Goal: Find specific page/section: Find specific page/section

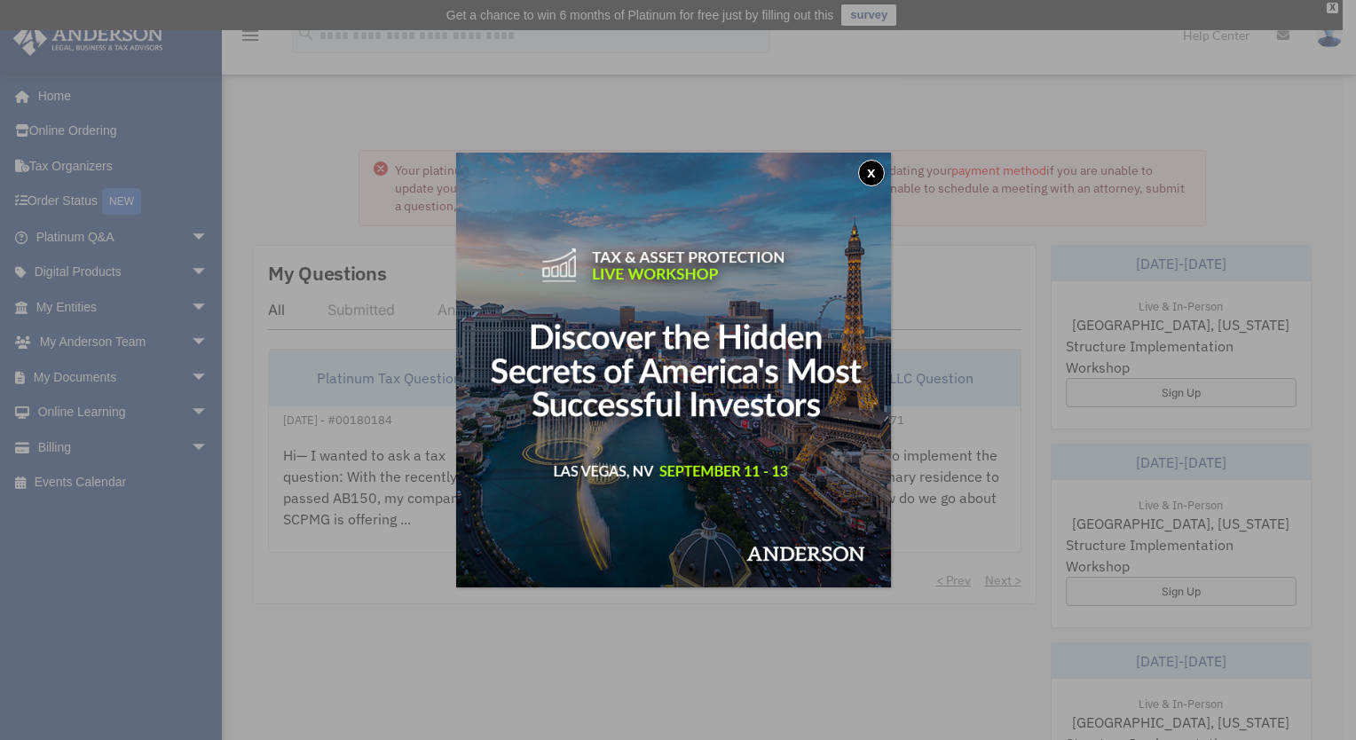
click at [878, 176] on button "x" at bounding box center [871, 173] width 27 height 27
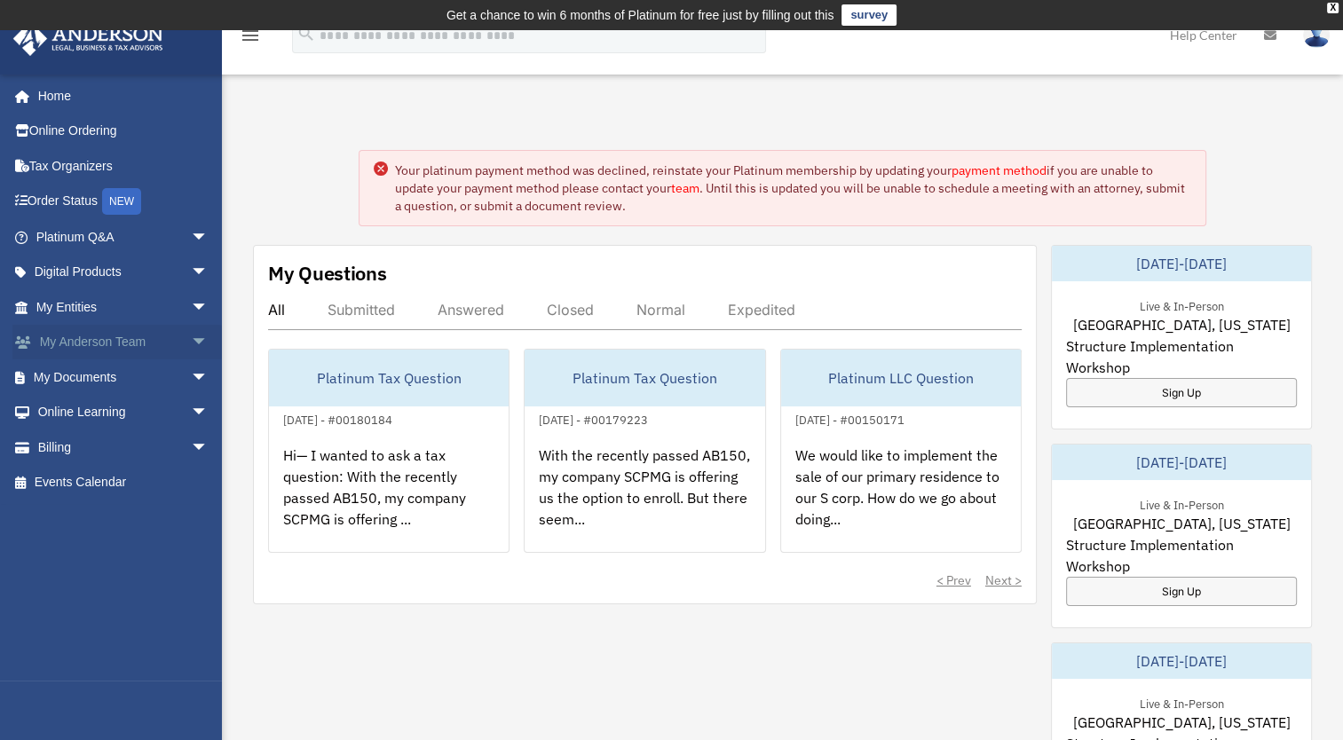
click at [140, 339] on link "My Anderson Team arrow_drop_down" at bounding box center [123, 343] width 223 height 36
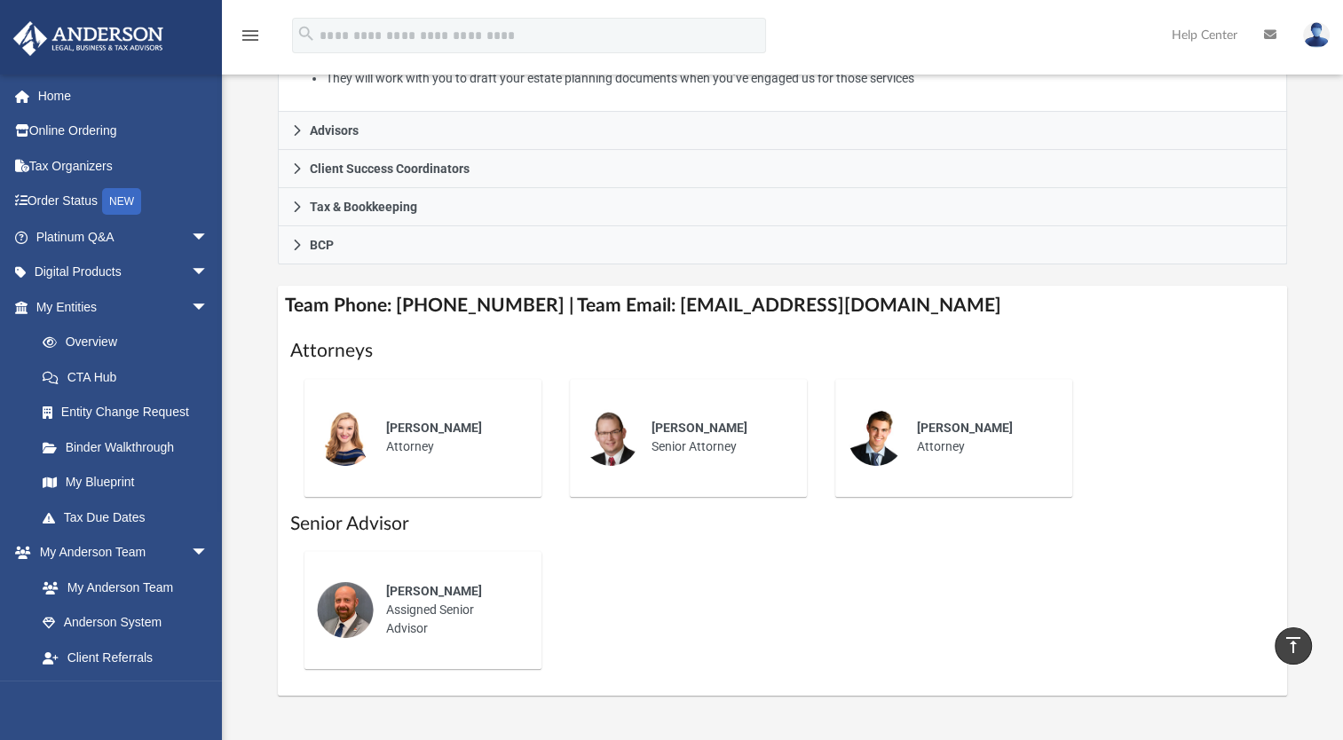
scroll to position [533, 0]
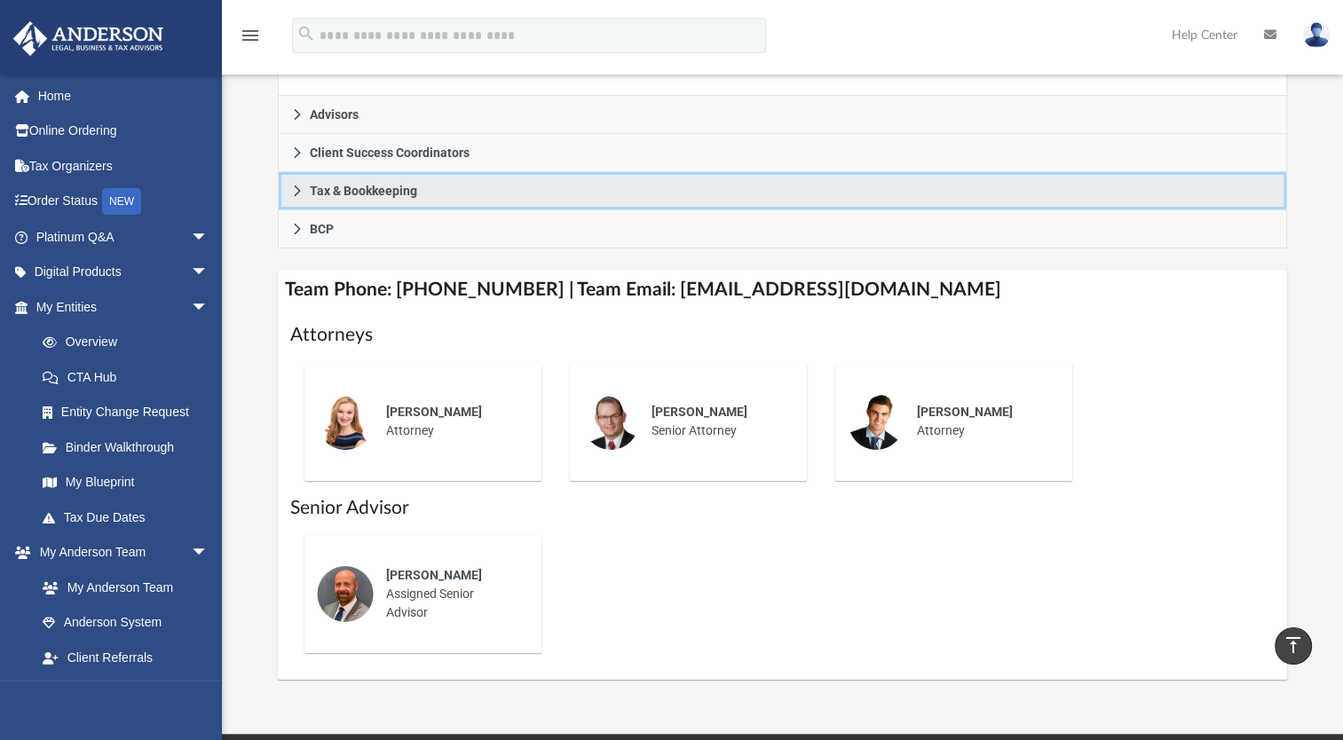
click at [399, 201] on link "Tax & Bookkeeping" at bounding box center [782, 191] width 1009 height 38
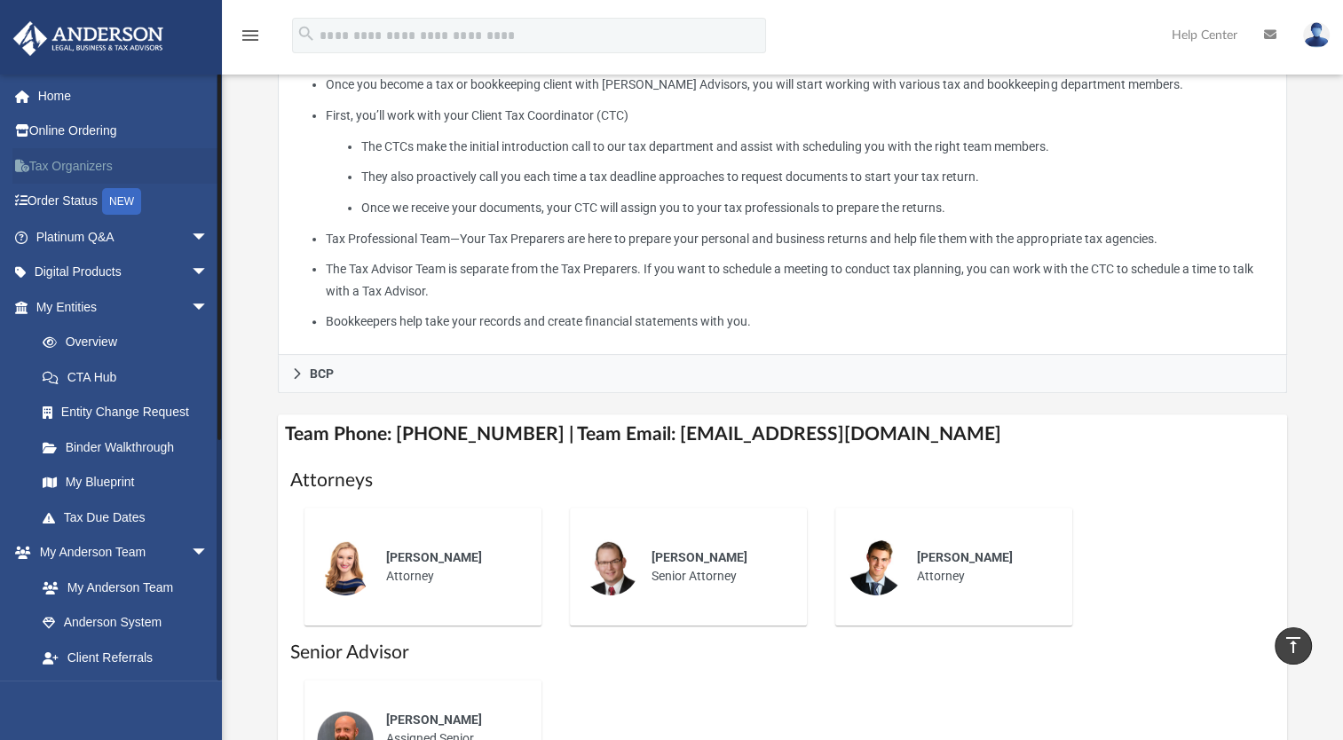
click at [137, 153] on link "Tax Organizers" at bounding box center [123, 166] width 223 height 36
